Goal: Transaction & Acquisition: Book appointment/travel/reservation

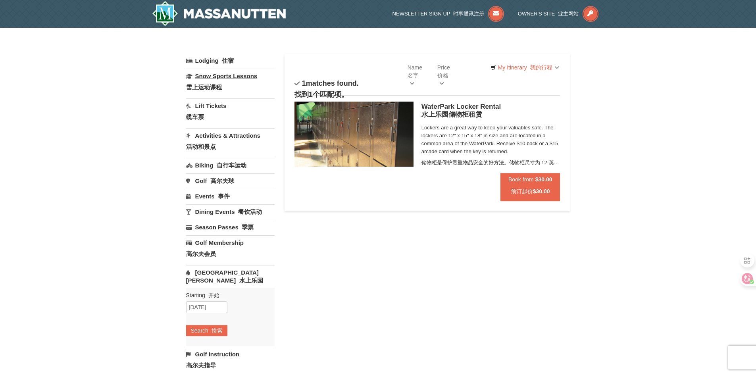
click at [221, 83] on link "Snow Sports Lessons 雪上运动课程" at bounding box center [230, 83] width 88 height 29
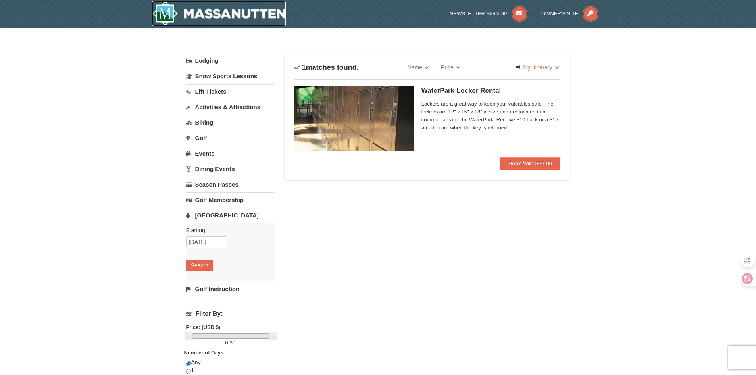
click at [213, 10] on img at bounding box center [219, 13] width 134 height 25
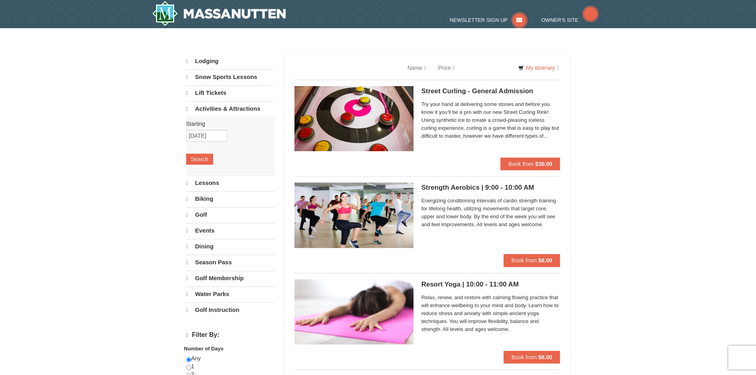
select select "9"
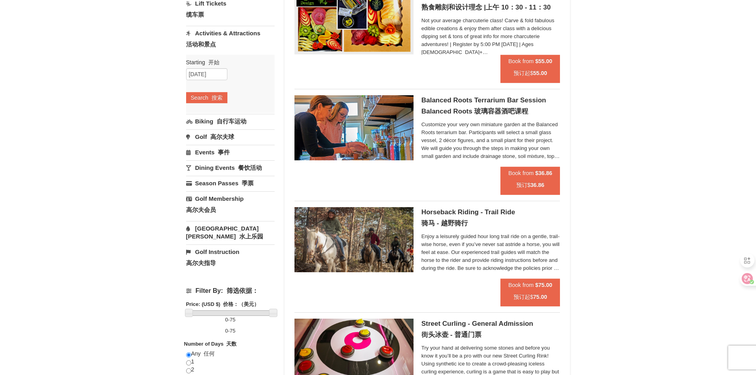
scroll to position [198, 0]
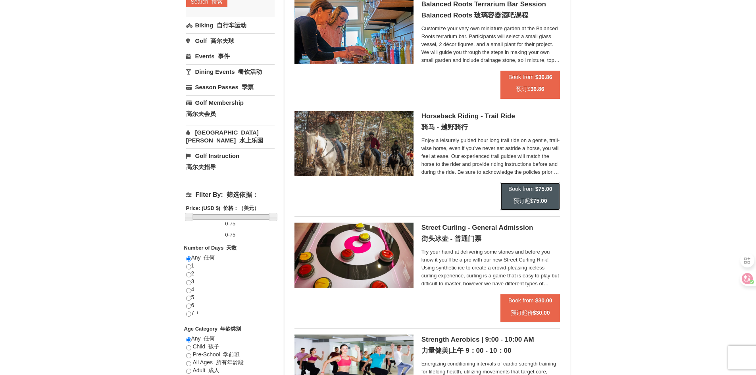
click at [526, 190] on span "Book from" at bounding box center [520, 189] width 25 height 6
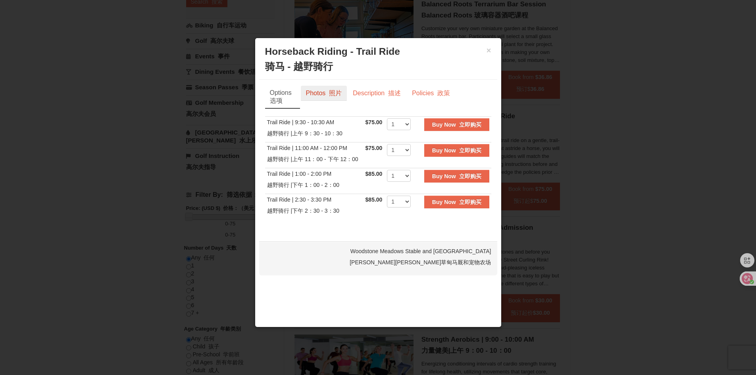
click at [342, 96] on font "照片" at bounding box center [335, 93] width 13 height 7
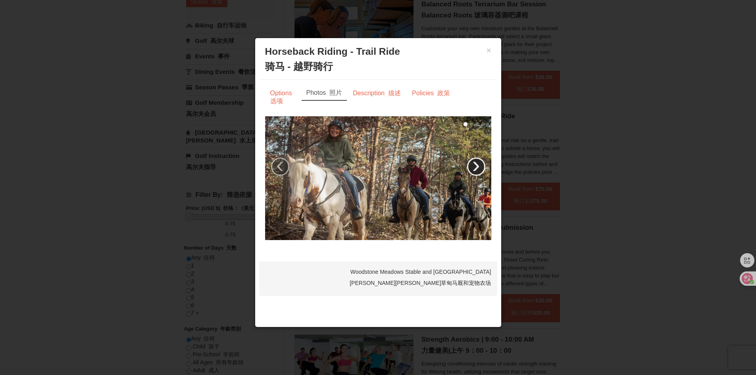
click at [471, 168] on link "›" at bounding box center [476, 167] width 18 height 18
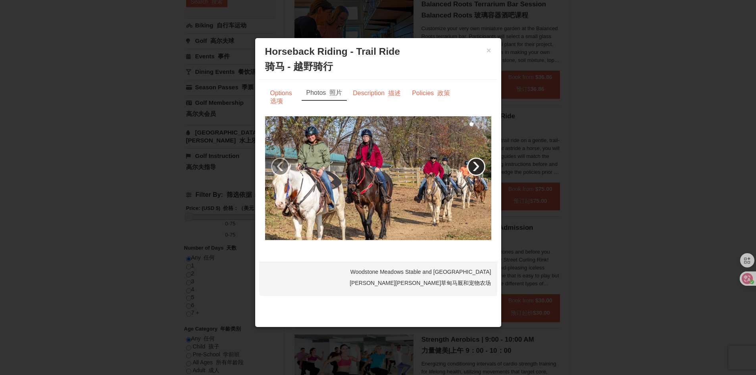
click at [477, 167] on link "›" at bounding box center [476, 167] width 18 height 18
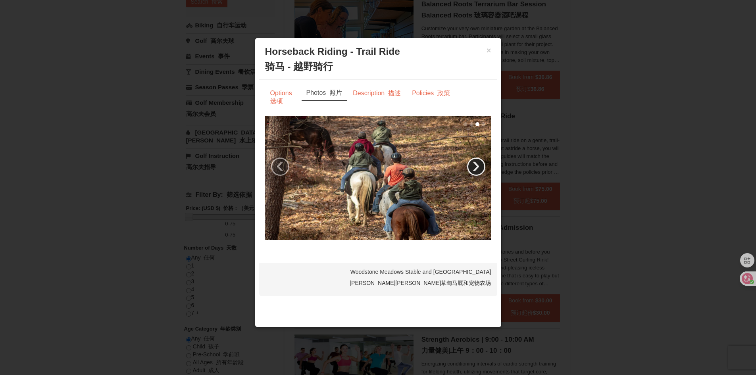
click at [477, 167] on link "›" at bounding box center [476, 167] width 18 height 18
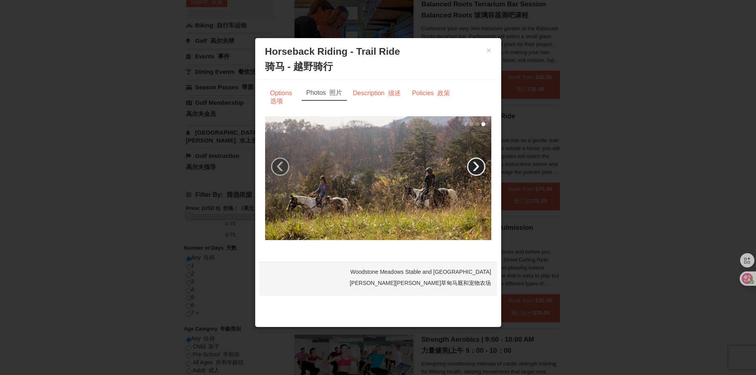
click at [477, 167] on link "›" at bounding box center [476, 167] width 18 height 18
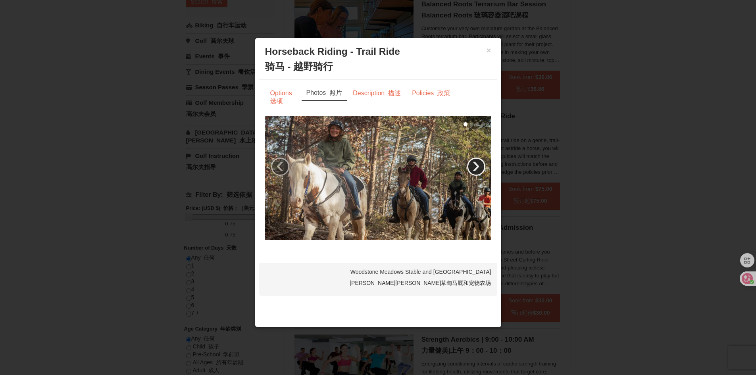
click at [477, 167] on link "›" at bounding box center [476, 167] width 18 height 18
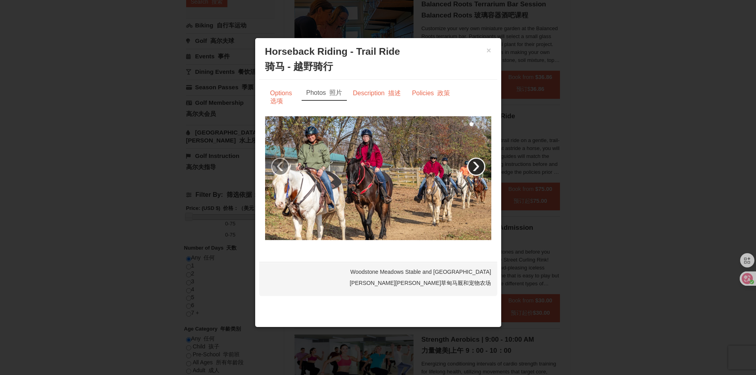
click at [477, 167] on link "›" at bounding box center [476, 167] width 18 height 18
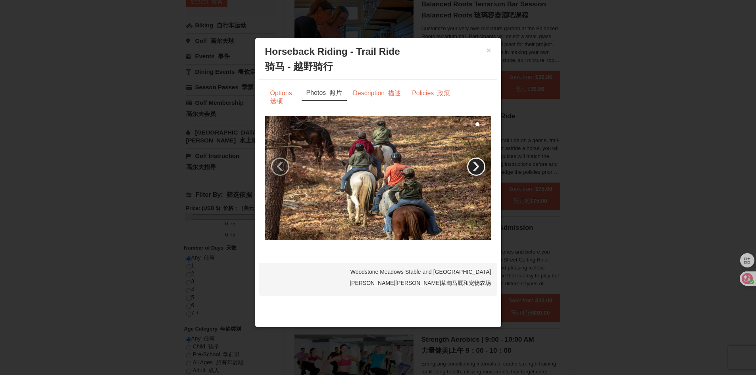
click at [477, 167] on link "›" at bounding box center [476, 167] width 18 height 18
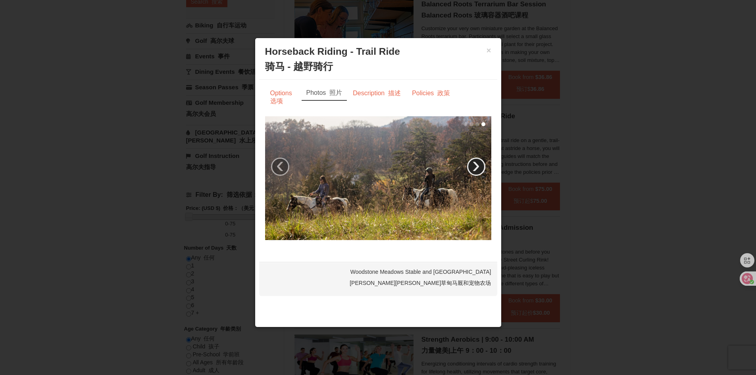
click at [477, 167] on link "›" at bounding box center [476, 167] width 18 height 18
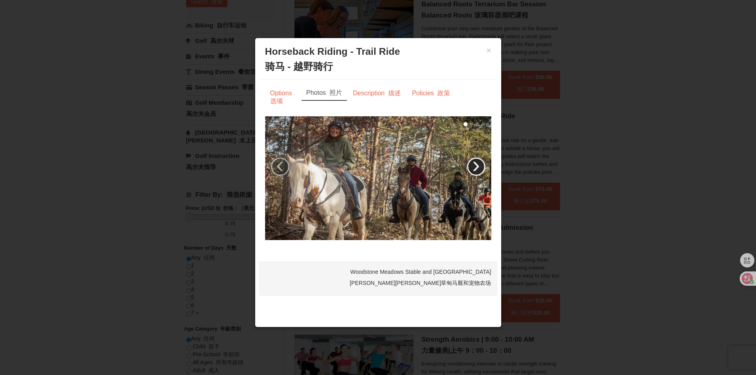
click at [477, 167] on link "›" at bounding box center [476, 167] width 18 height 18
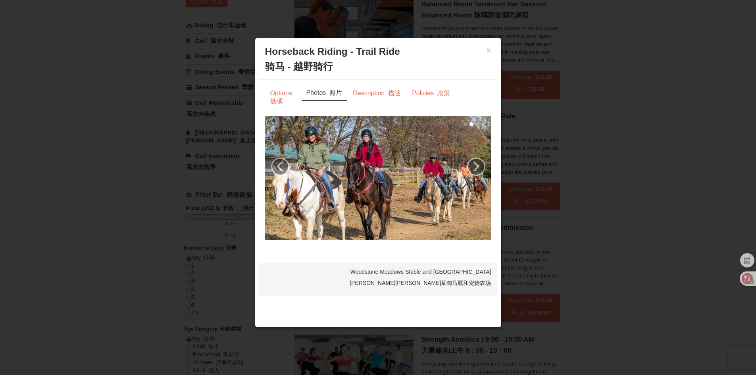
click at [484, 49] on h3 "Horseback Riding - Trail Ride 骑马 - 越野骑行 Woodstone Meadows Stable and Petting Fa…" at bounding box center [378, 59] width 226 height 27
click at [490, 50] on button "×" at bounding box center [489, 50] width 5 height 8
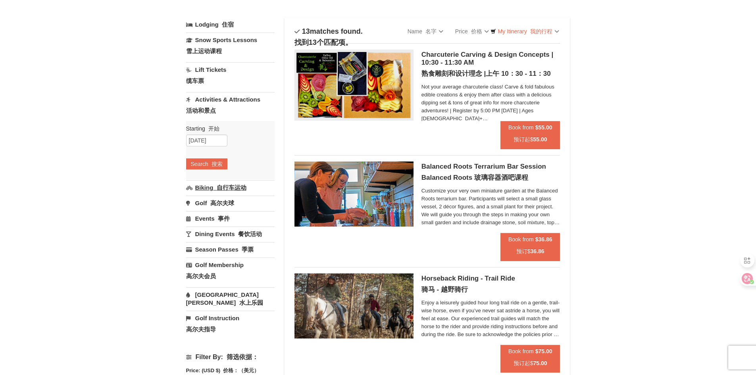
scroll to position [0, 0]
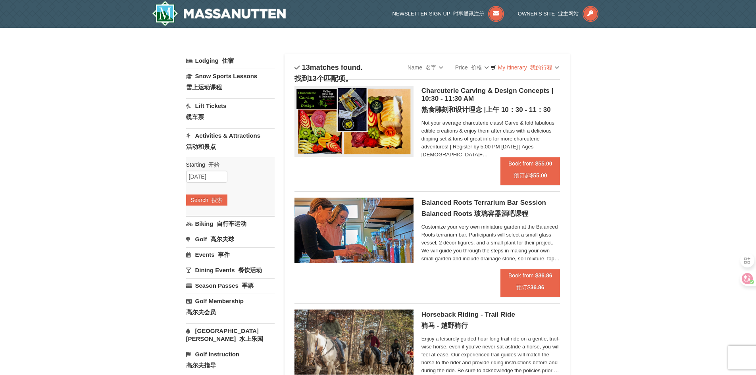
click at [230, 226] on font "自行车运动" at bounding box center [232, 223] width 30 height 7
click at [220, 217] on font "搜索" at bounding box center [217, 215] width 11 height 6
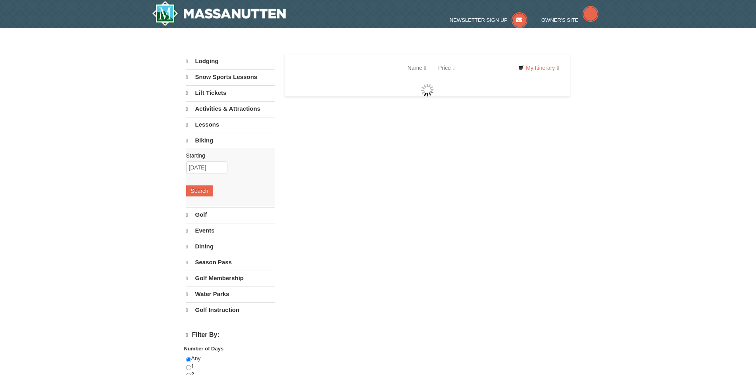
select select "9"
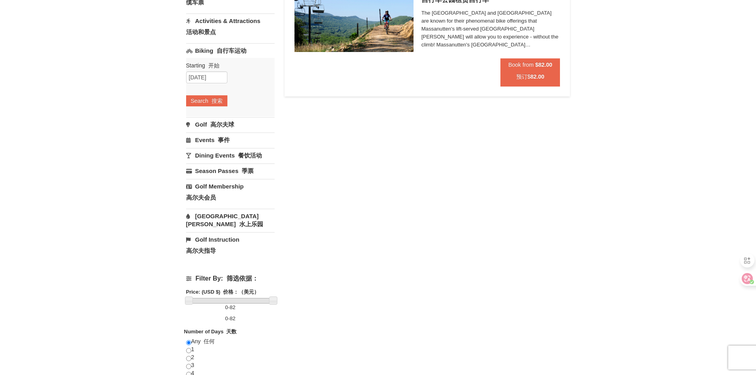
scroll to position [119, 0]
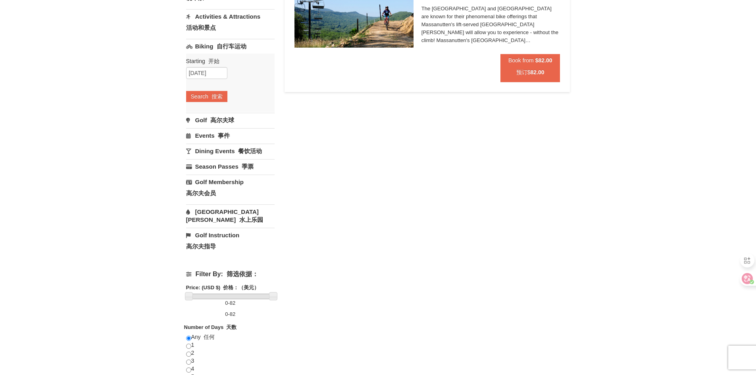
click at [239, 216] on font "水上乐园" at bounding box center [251, 219] width 24 height 7
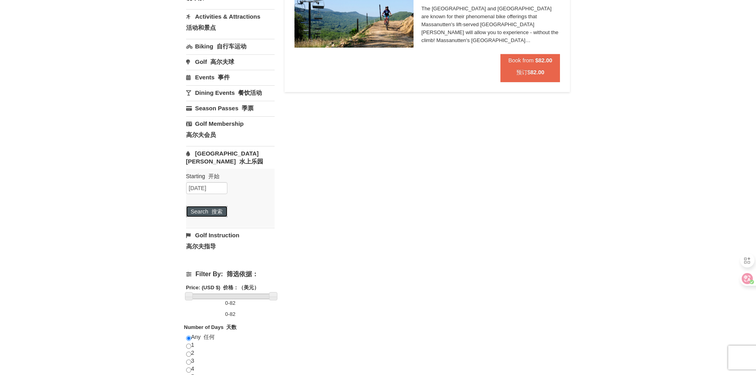
click at [215, 209] on button "Search 搜索" at bounding box center [206, 211] width 41 height 11
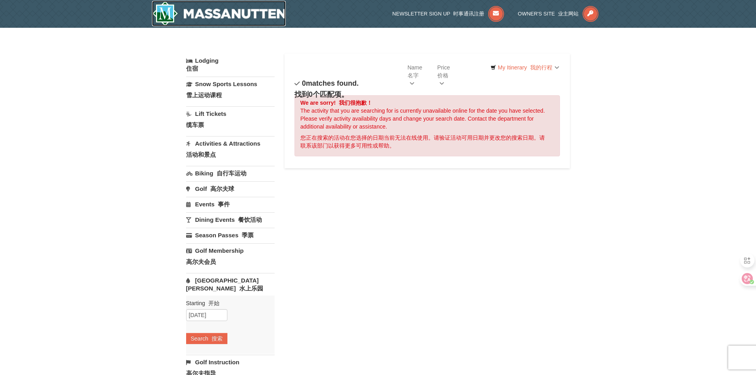
click at [242, 12] on img at bounding box center [219, 13] width 134 height 25
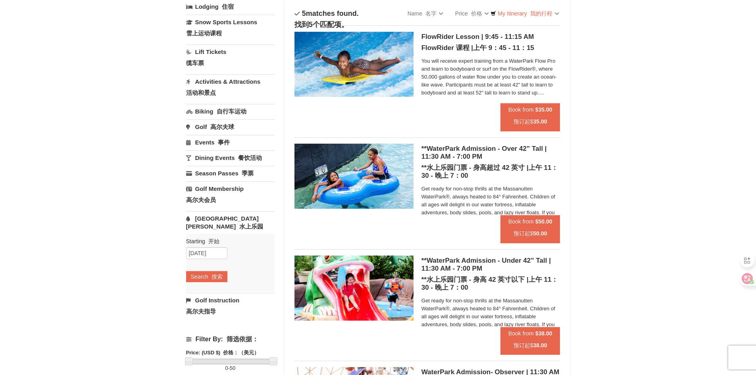
scroll to position [40, 0]
